Goal: Task Accomplishment & Management: Manage account settings

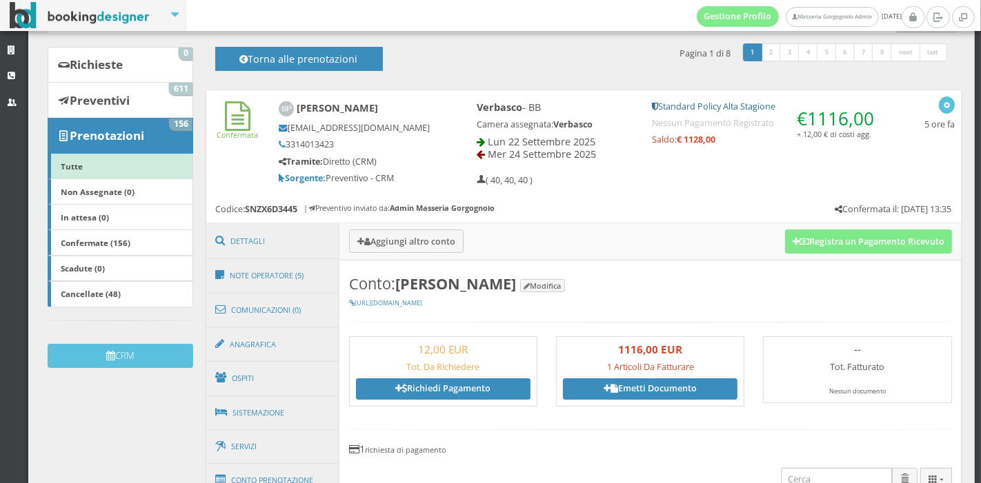
scroll to position [6, 0]
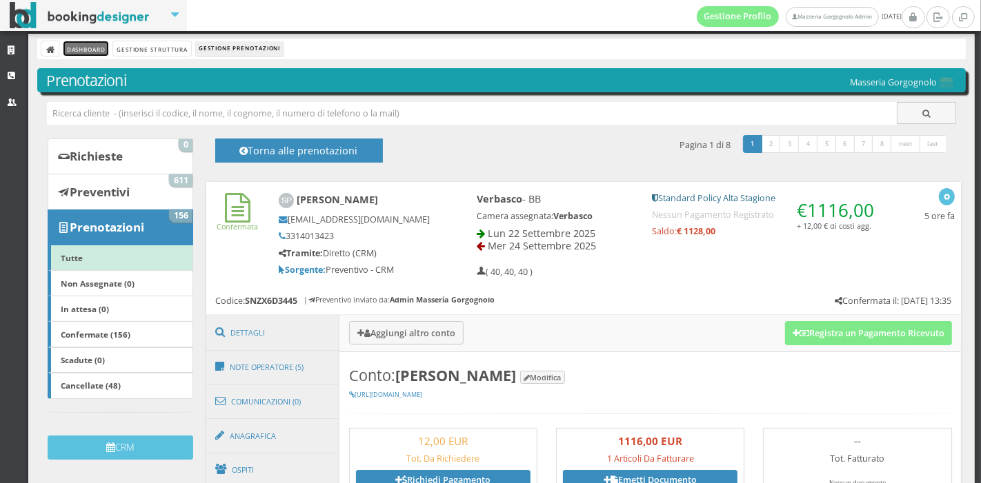
click at [70, 48] on link "Dashboard" at bounding box center [85, 48] width 45 height 14
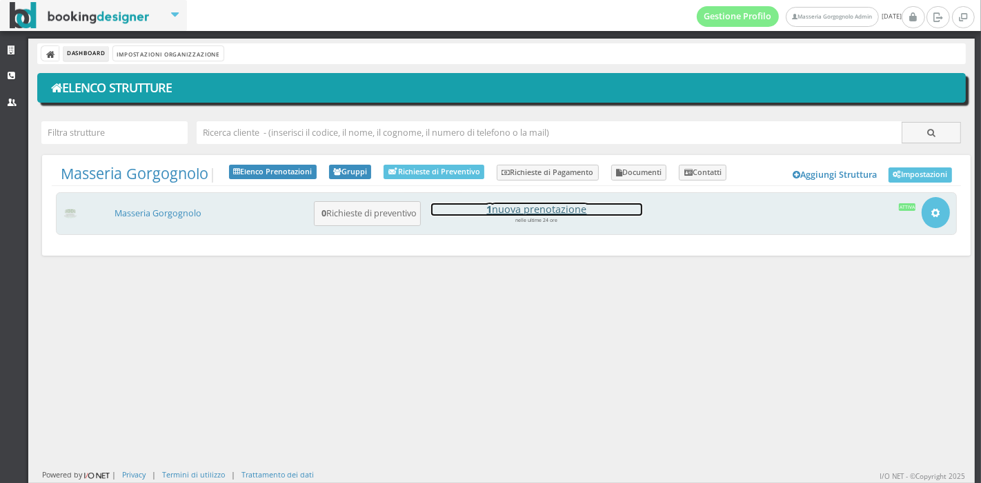
click at [540, 210] on h4 "1 nuova prenotazione" at bounding box center [536, 209] width 211 height 12
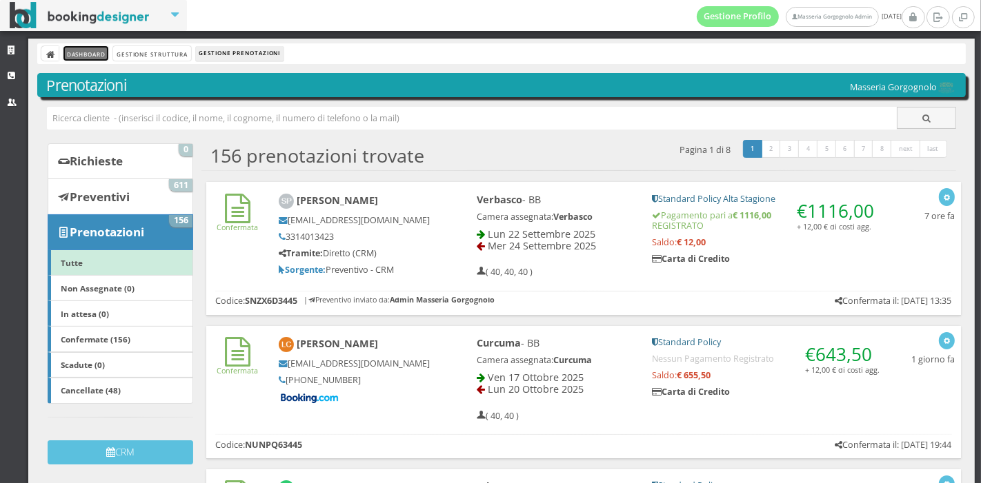
click at [78, 49] on link "Dashboard" at bounding box center [85, 53] width 45 height 14
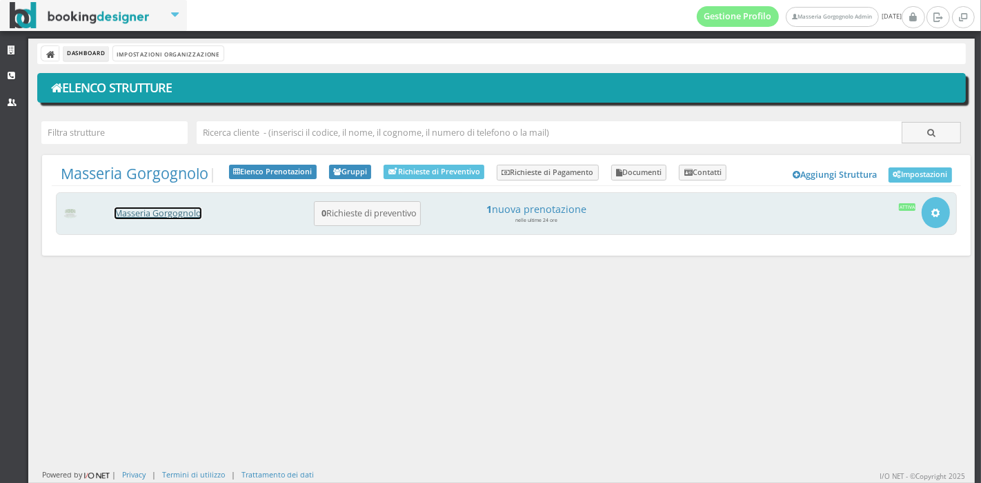
click at [161, 211] on link "Masseria Gorgognolo" at bounding box center [157, 214] width 87 height 12
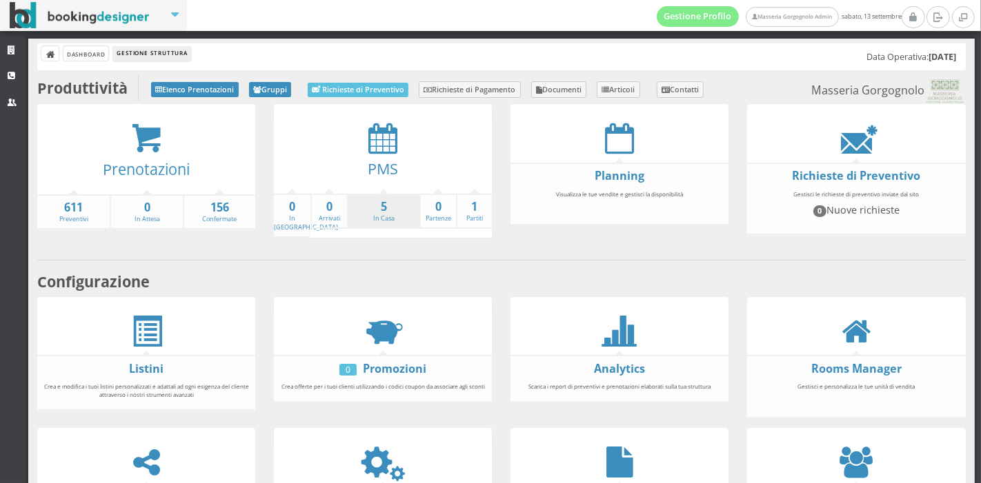
click at [390, 214] on li "5 In Casa" at bounding box center [383, 212] width 72 height 36
click at [384, 214] on link "5 In Casa" at bounding box center [383, 211] width 71 height 24
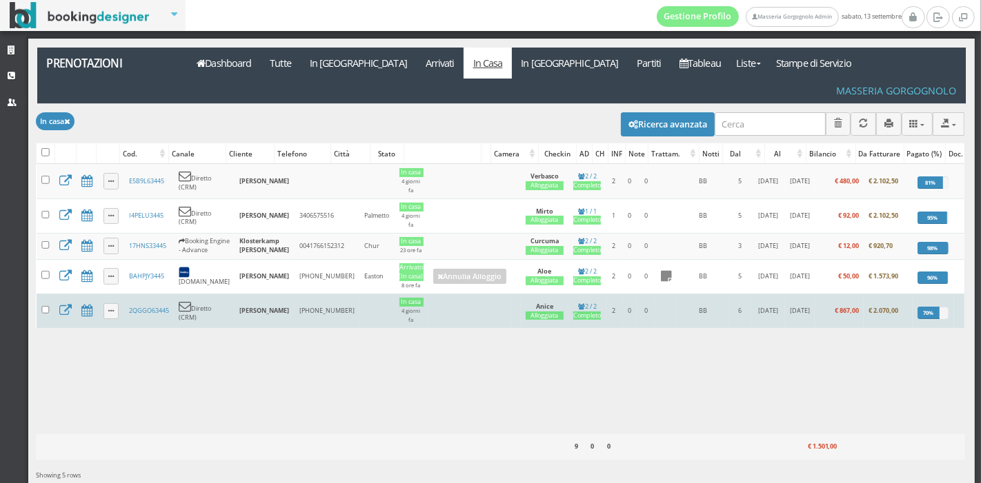
scroll to position [0, 30]
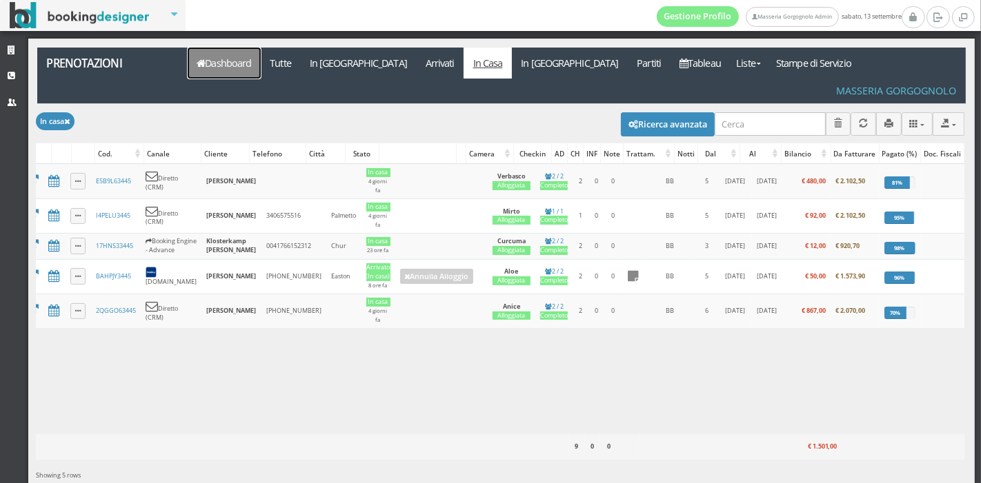
click at [221, 60] on link "Dashboard" at bounding box center [224, 63] width 73 height 31
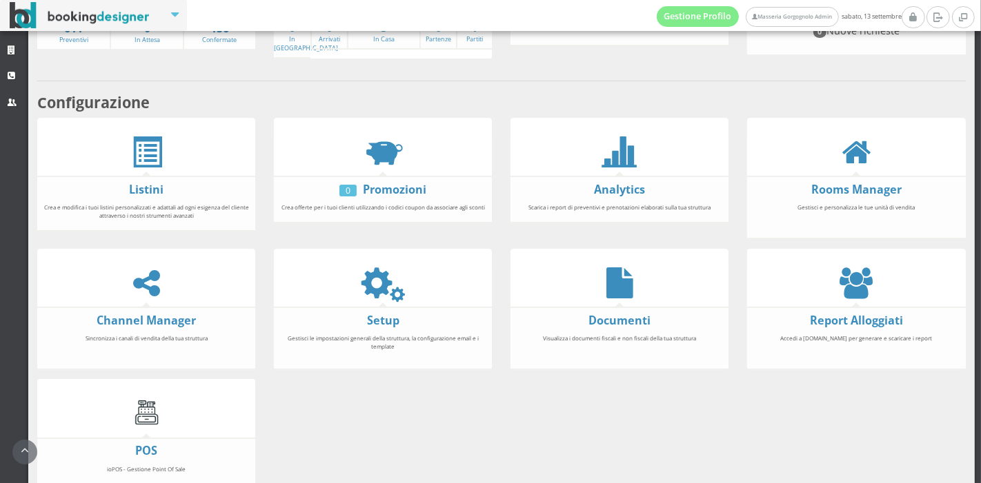
scroll to position [201, 0]
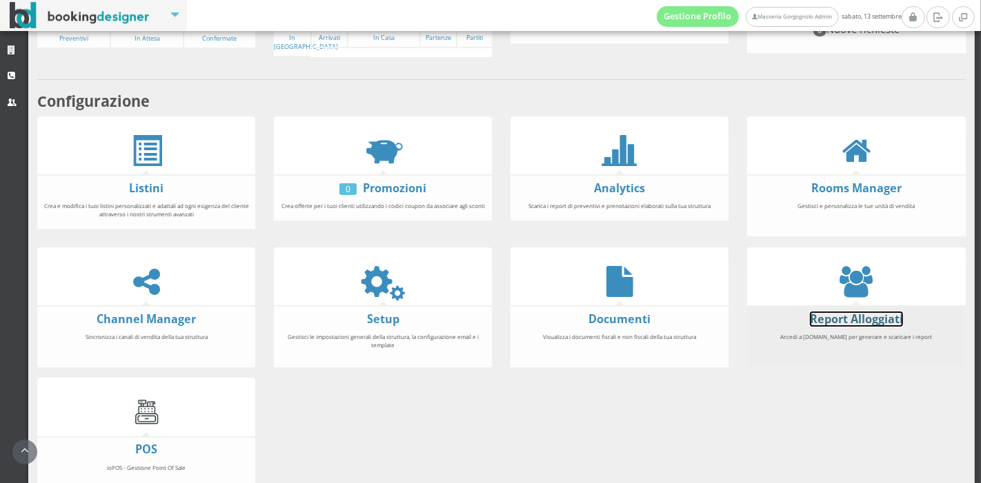
click at [840, 314] on link "Report Alloggiati" at bounding box center [856, 319] width 93 height 15
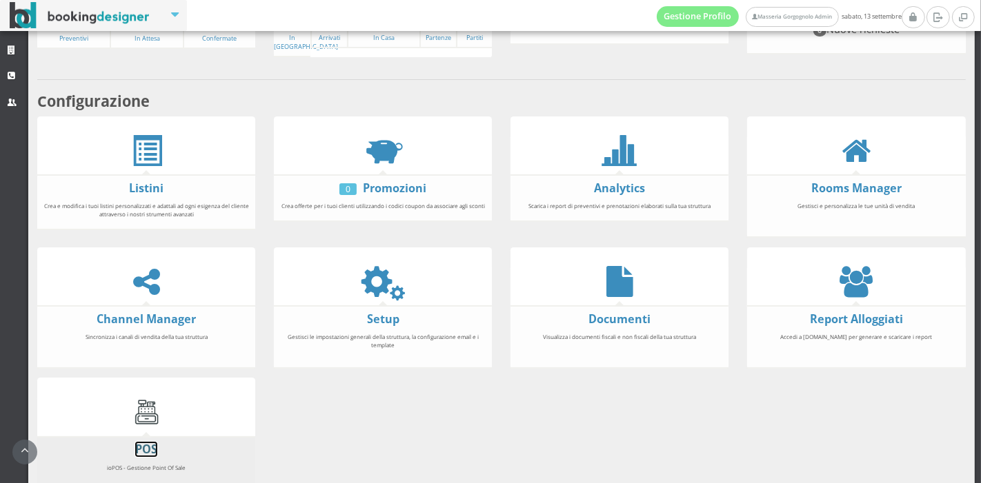
click at [148, 448] on link "POS" at bounding box center [146, 449] width 22 height 15
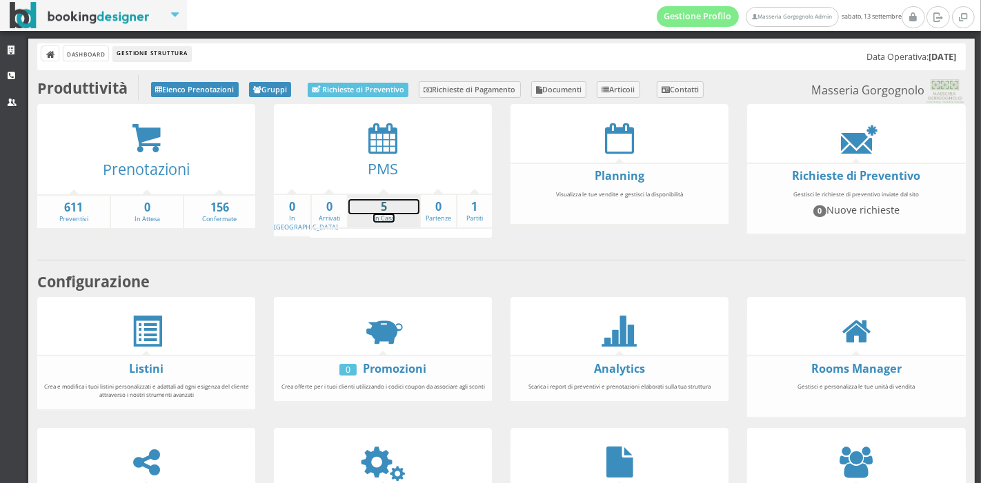
click at [374, 200] on strong "5" at bounding box center [383, 207] width 71 height 16
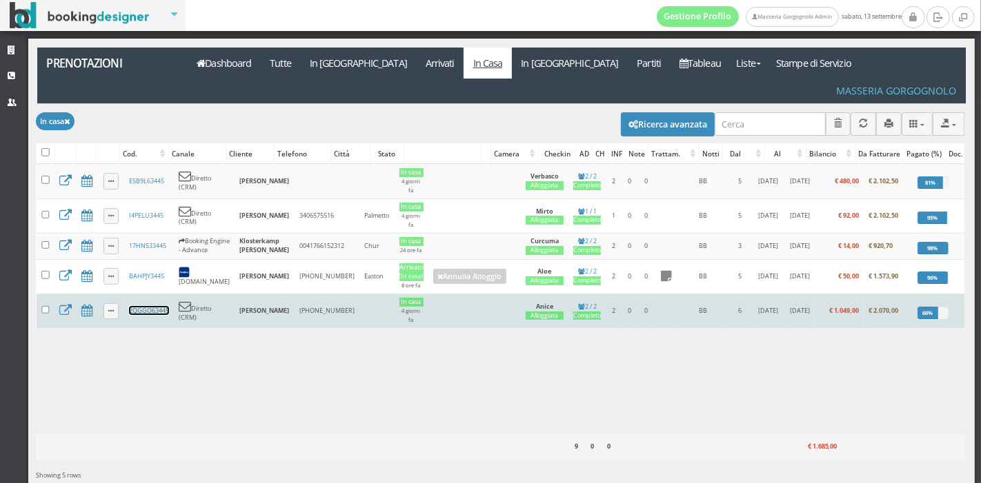
click at [162, 306] on link "2QGGO63445" at bounding box center [149, 310] width 40 height 9
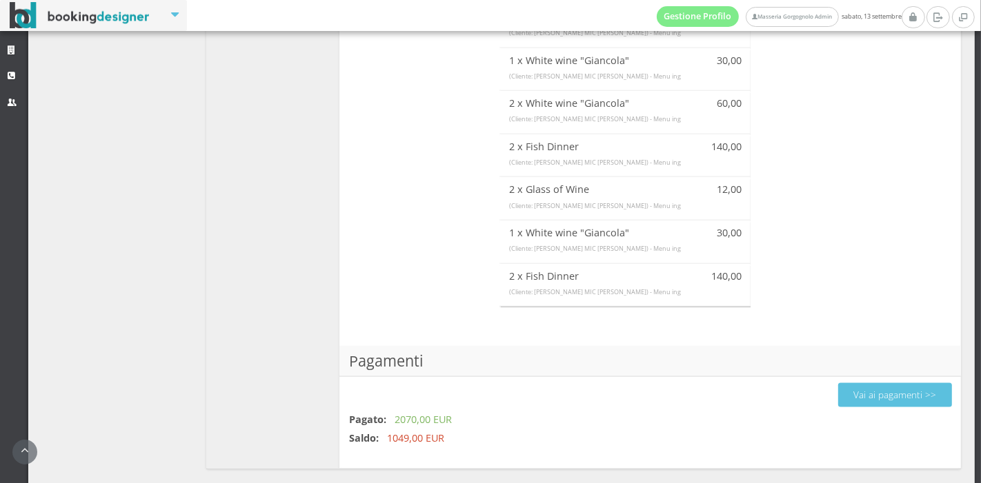
scroll to position [1597, 0]
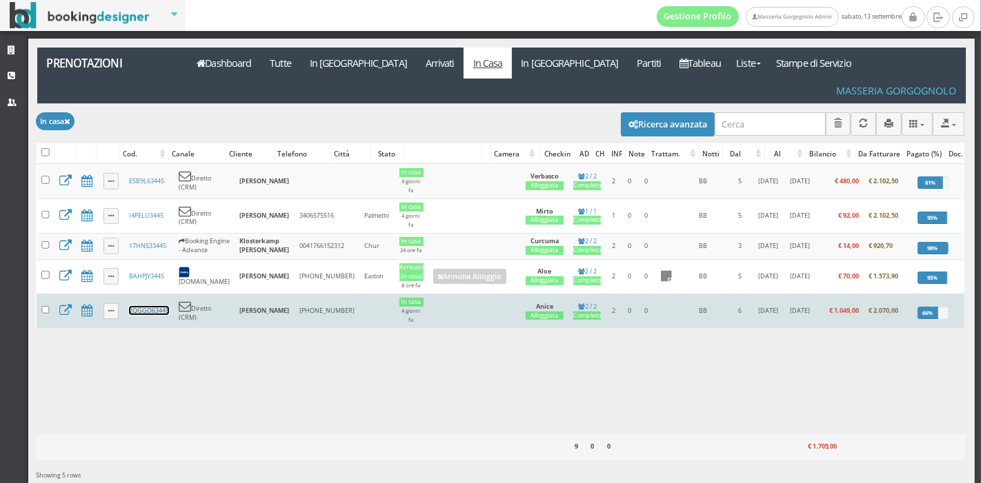
click at [163, 306] on link "2QGGO63445" at bounding box center [149, 310] width 40 height 9
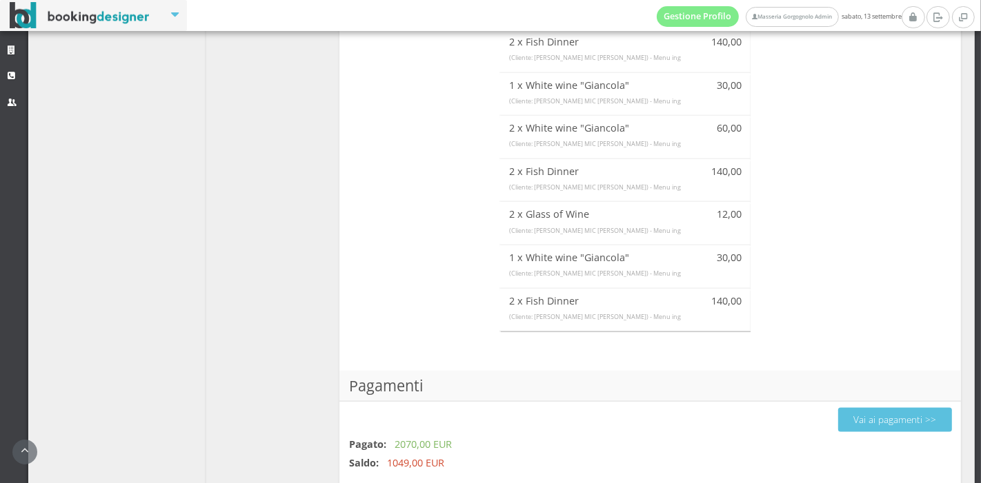
scroll to position [1560, 0]
